Goal: Task Accomplishment & Management: Manage account settings

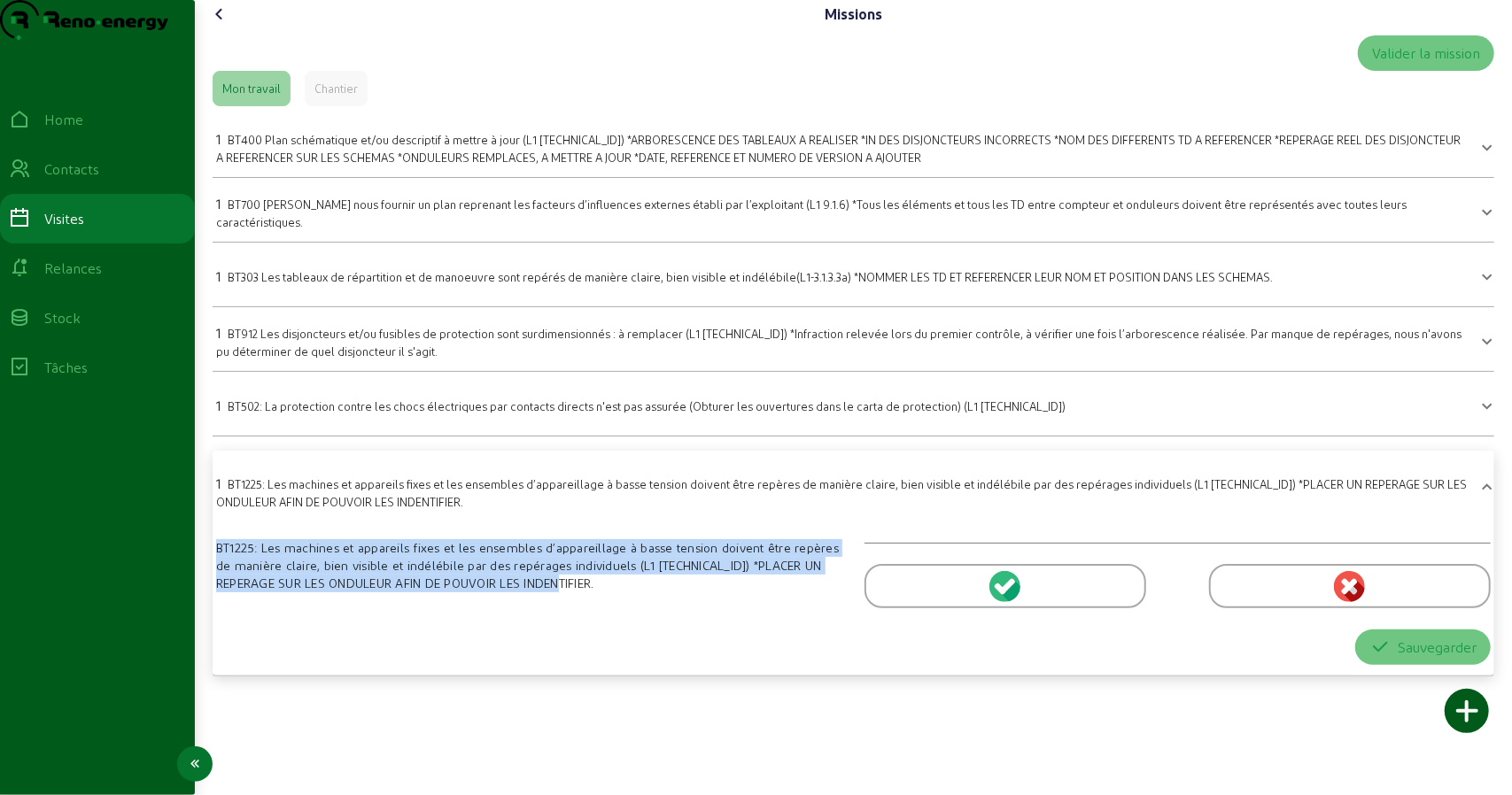
click at [77, 244] on link "Visites" at bounding box center [97, 218] width 195 height 50
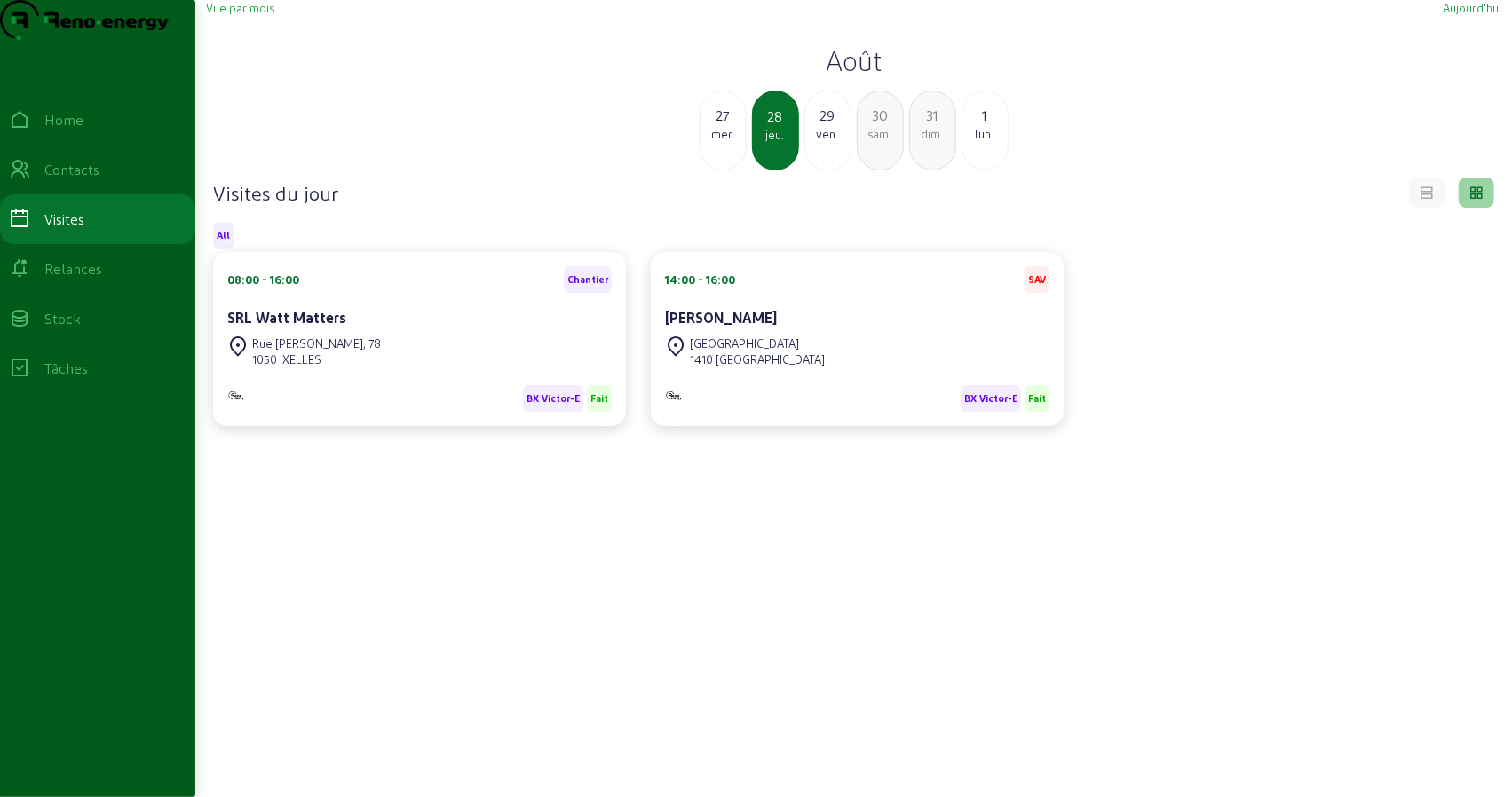
click at [823, 126] on div "29" at bounding box center [828, 114] width 45 height 21
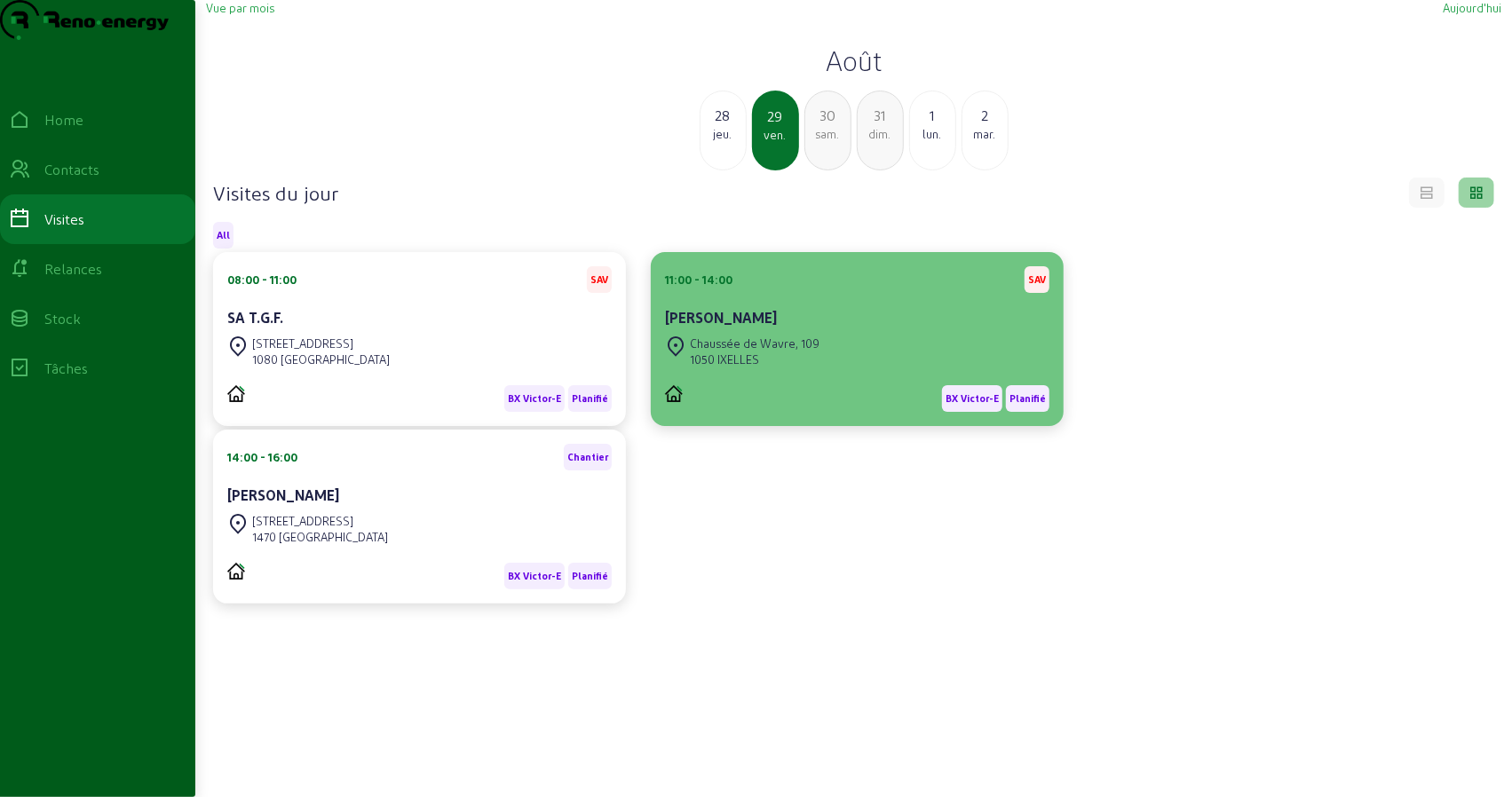
click at [733, 351] on div "Chaussée de Wavre, 109" at bounding box center [755, 344] width 130 height 16
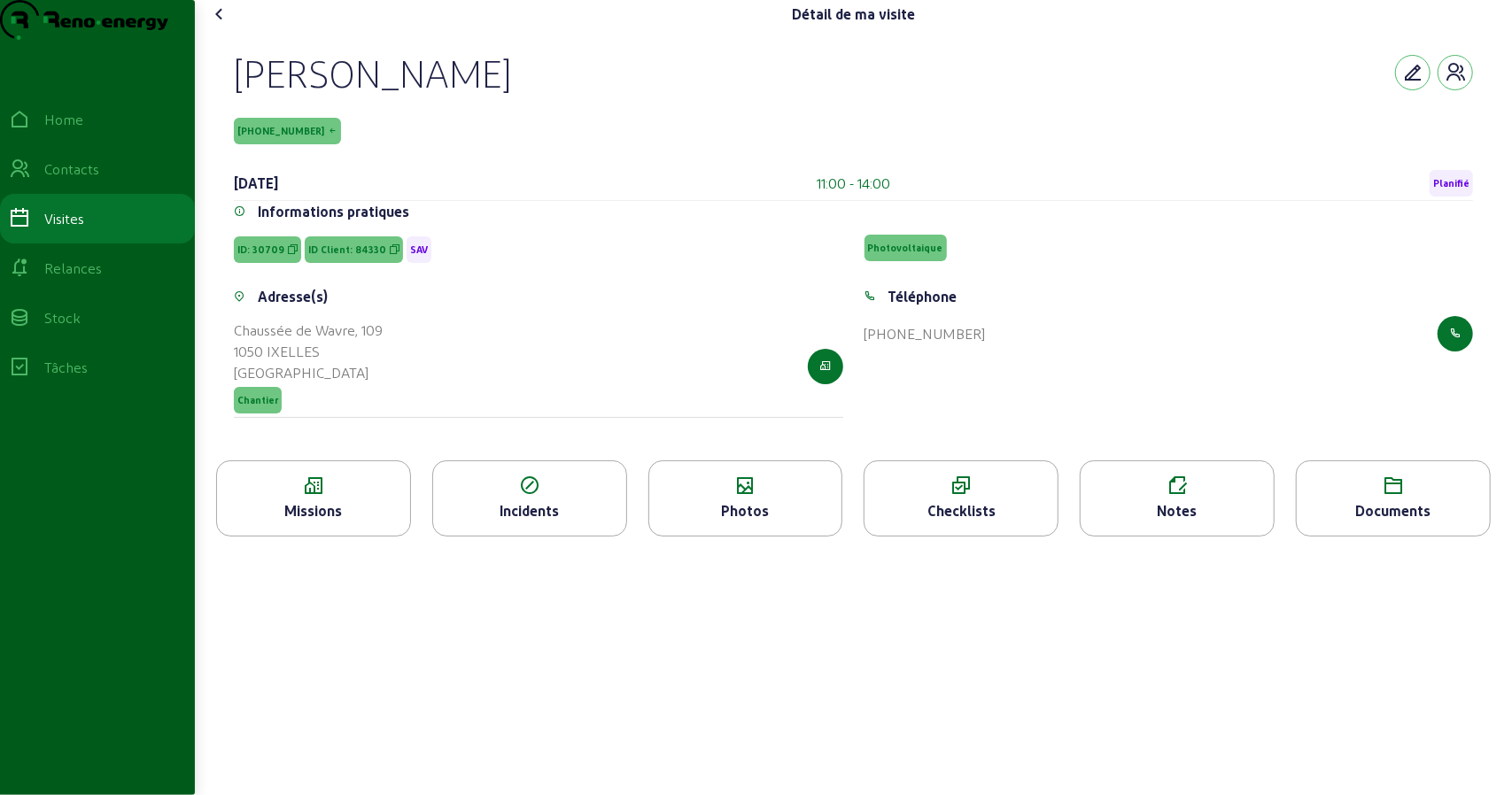
click at [349, 522] on div "Missions" at bounding box center [313, 510] width 193 height 21
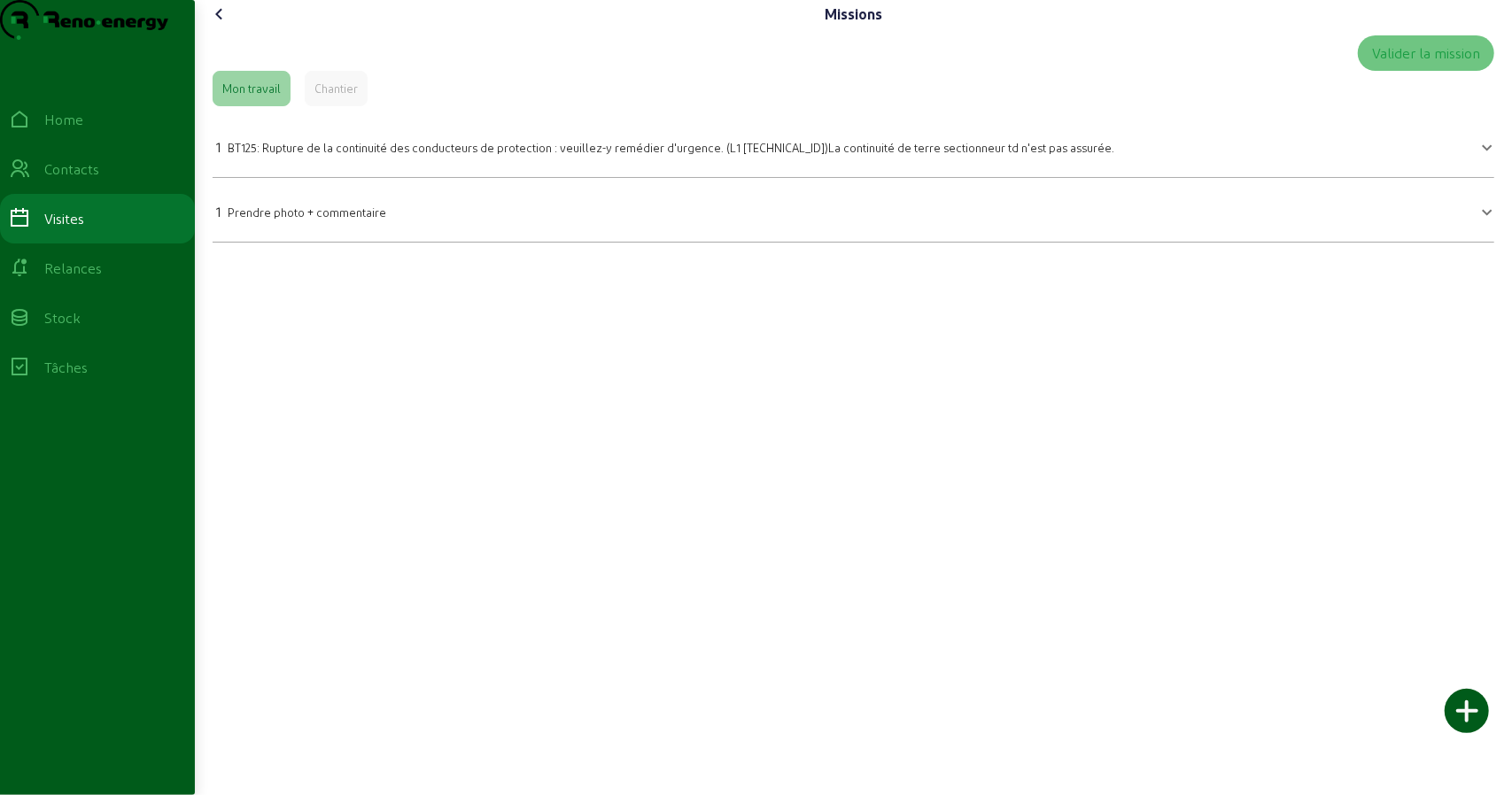
click at [390, 154] on span "BT125: Rupture de la continuité des conducteurs de protection : veuillez-y remé…" at bounding box center [670, 147] width 887 height 14
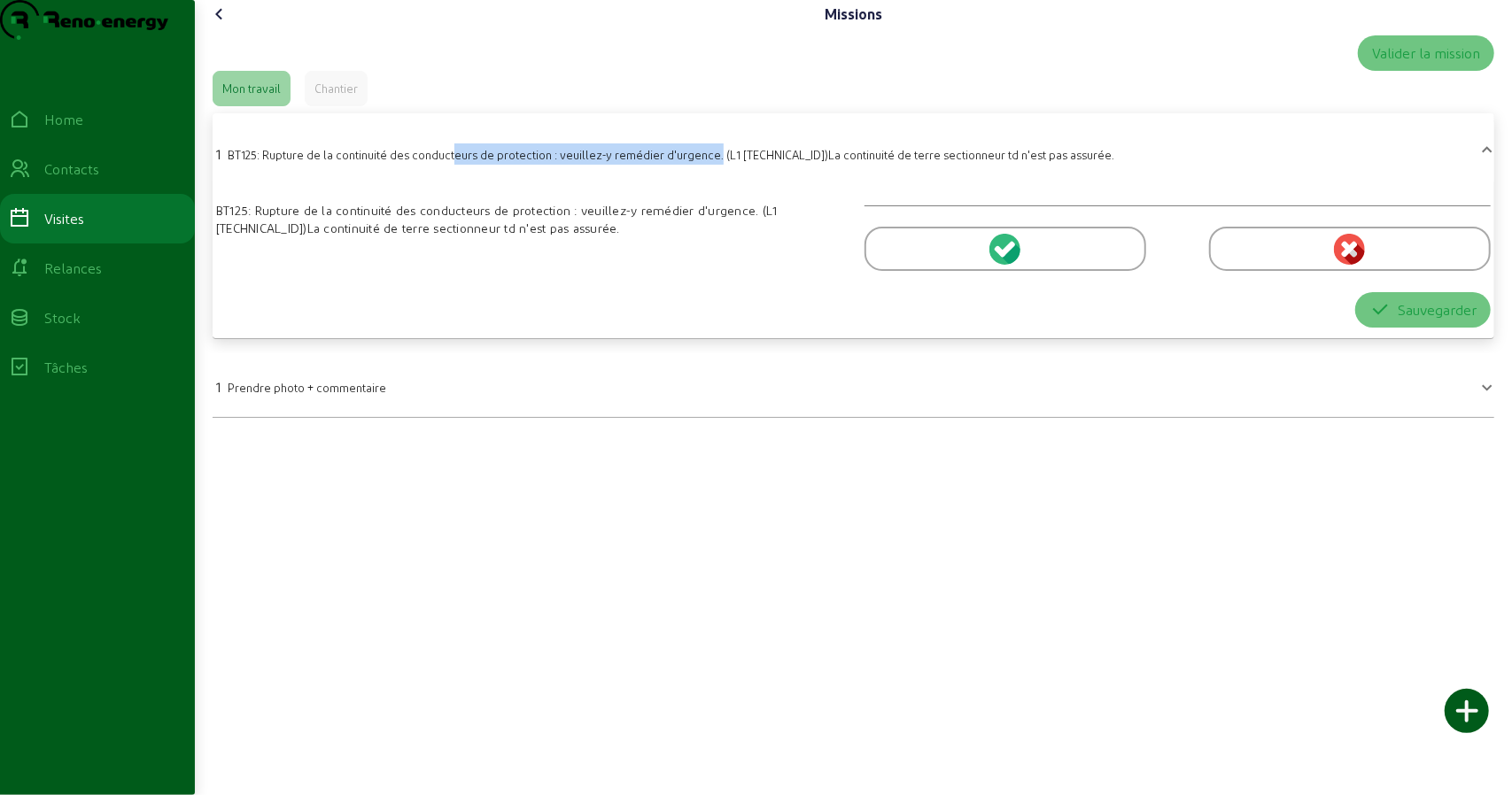
drag, startPoint x: 714, startPoint y: 198, endPoint x: 380, endPoint y: 216, distance: 334.5
click at [457, 184] on mat-expansion-panel-header "1 BT125: Rupture de la continuité des conducteurs de protection : veuillez-y re…" at bounding box center [853, 152] width 1282 height 63
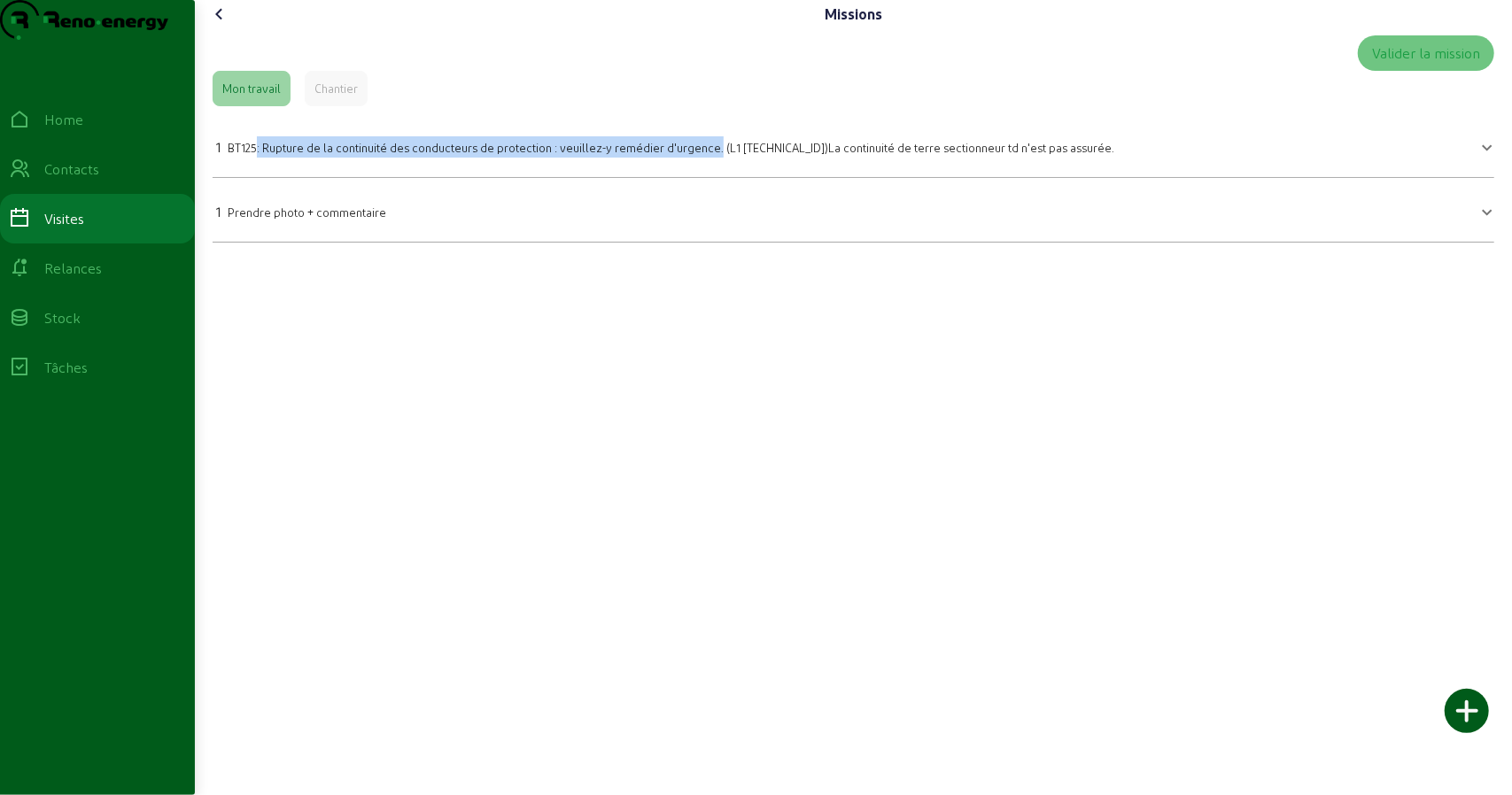
drag, startPoint x: 260, startPoint y: 188, endPoint x: 713, endPoint y: 190, distance: 453.0
click at [713, 158] on div "1 BT125: Rupture de la continuité des conducteurs de protection : veuillez-y re…" at bounding box center [665, 147] width 898 height 21
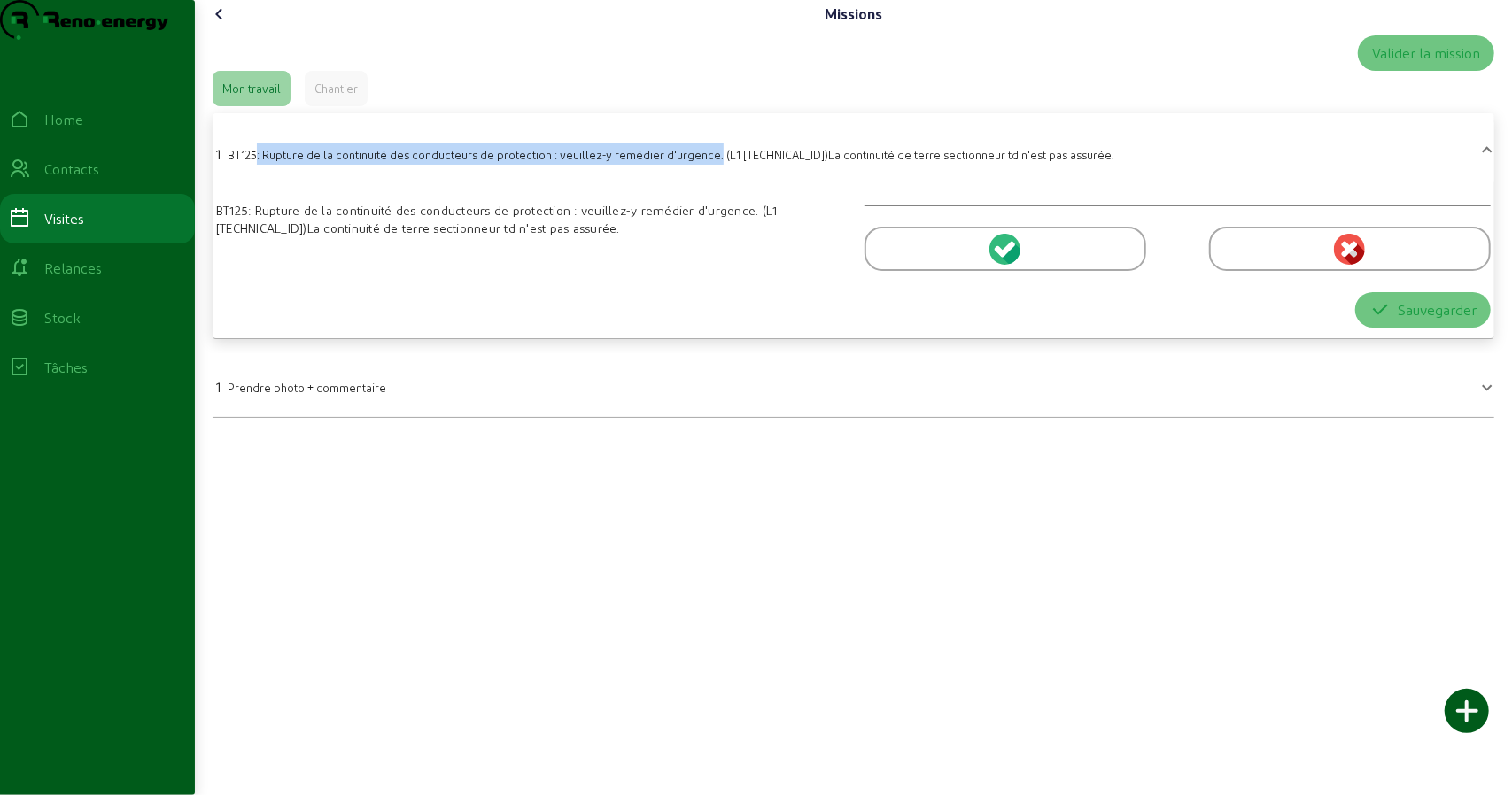
copy span ": Rupture de la continuité des conducteurs de protection : veuillez-y remédier …"
click at [316, 237] on div "BT125: Rupture de la continuité des conducteurs de protection : veuillez-y remé…" at bounding box center [530, 219] width 627 height 35
drag, startPoint x: 236, startPoint y: 188, endPoint x: 1084, endPoint y: 183, distance: 848.0
click at [1084, 165] on mat-panel-title "1 BT125: Rupture de la continuité des conducteurs de protection : veuillez-y re…" at bounding box center [843, 151] width 1254 height 24
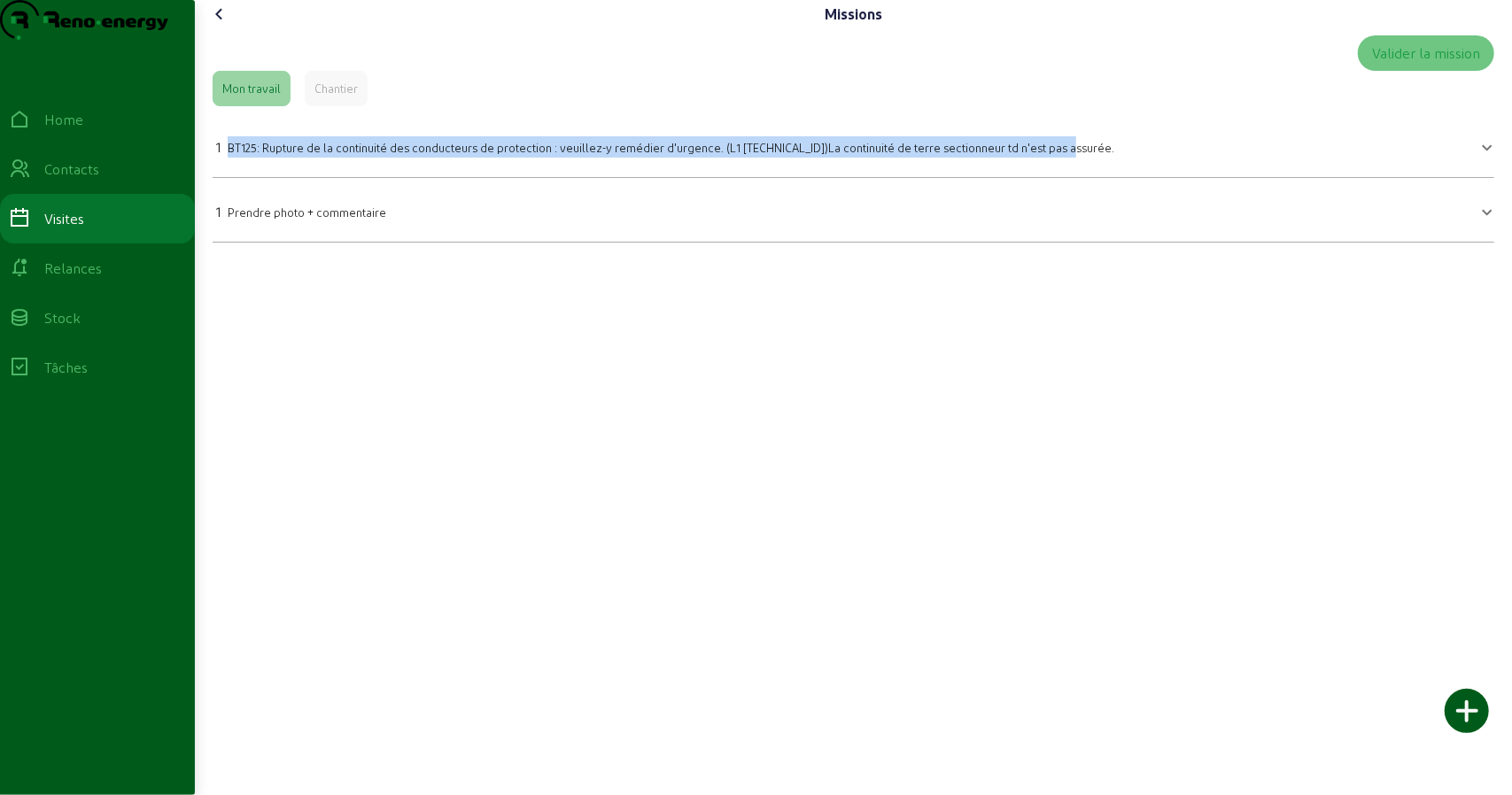
copy span "BT125: Rupture de la continuité des conducteurs de protection : veuillez-y remé…"
